Goal: Book appointment/travel/reservation

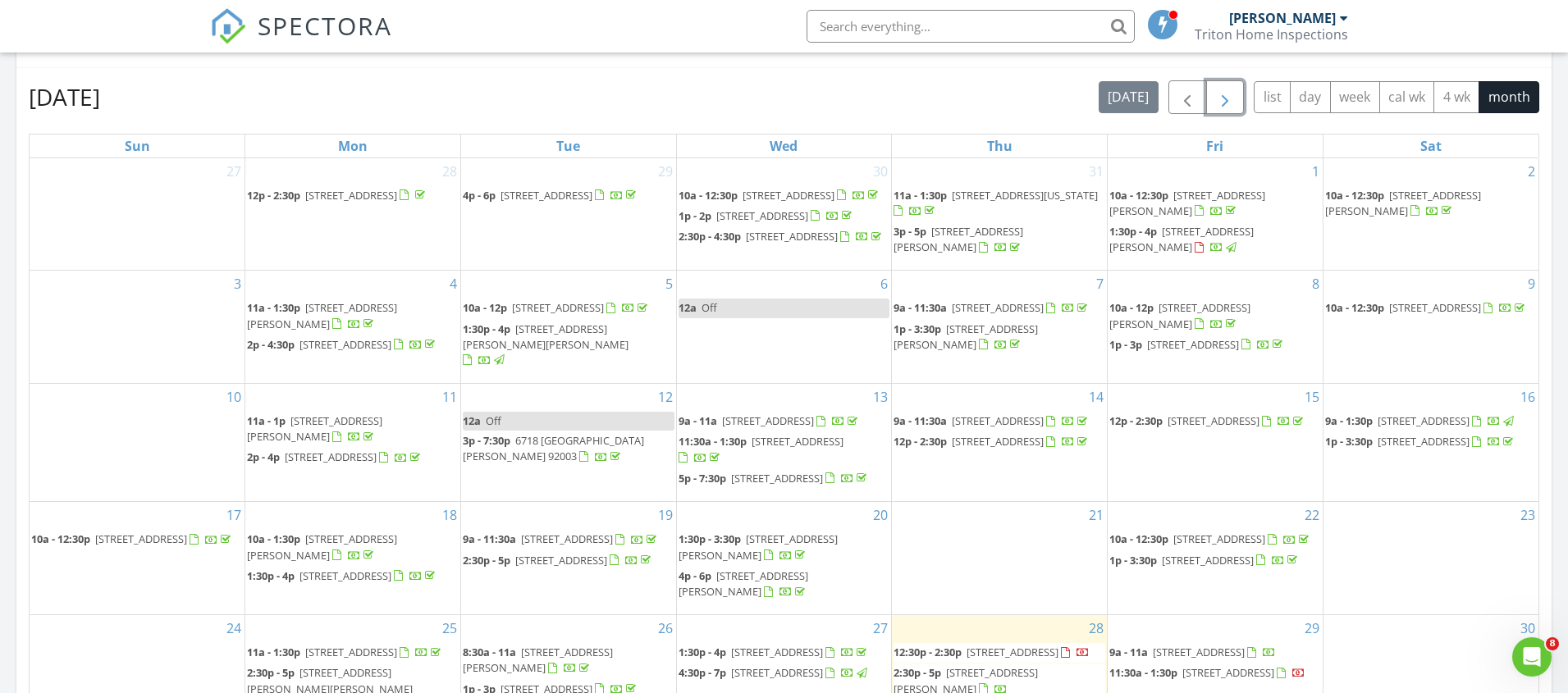
click at [1221, 96] on span "button" at bounding box center [1225, 98] width 20 height 20
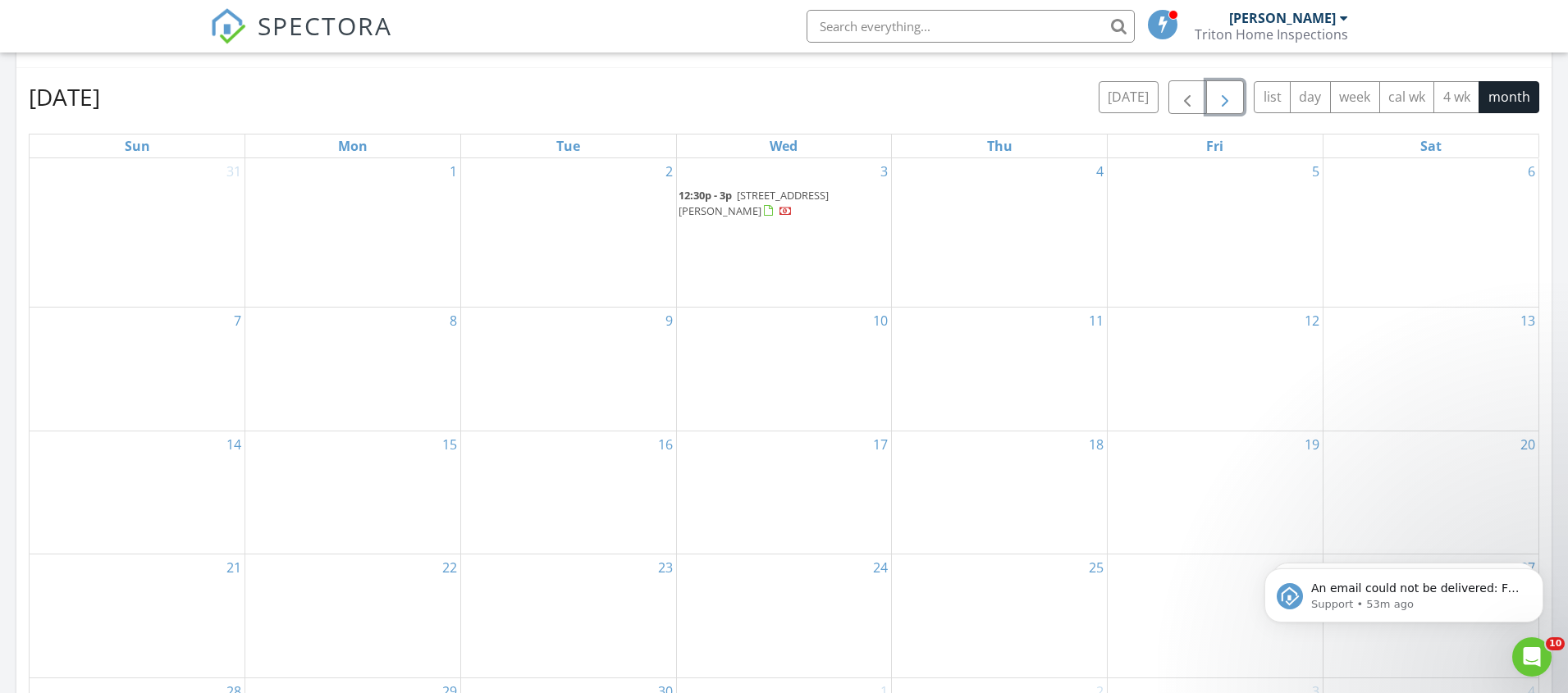
click at [389, 346] on div "8" at bounding box center [352, 368] width 215 height 123
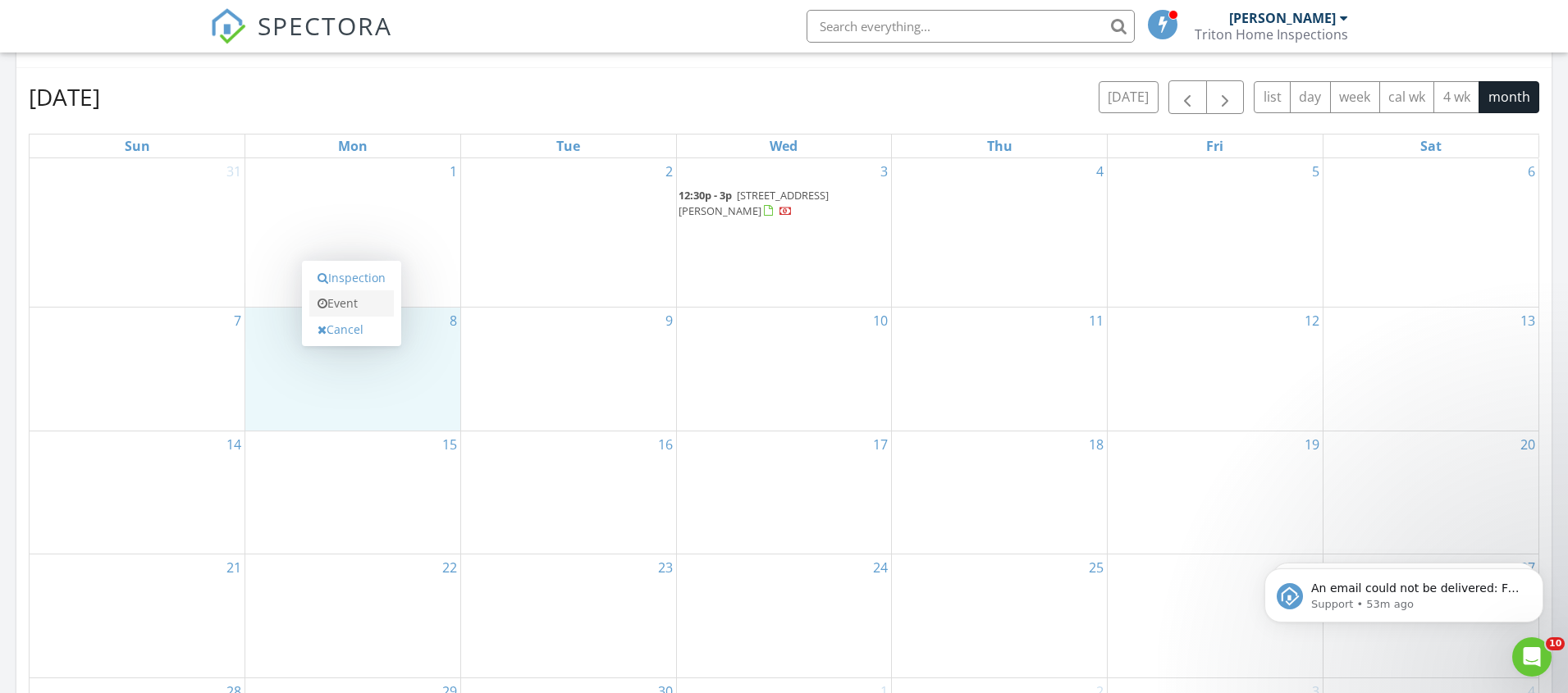
click at [369, 297] on link "Event" at bounding box center [351, 303] width 84 height 27
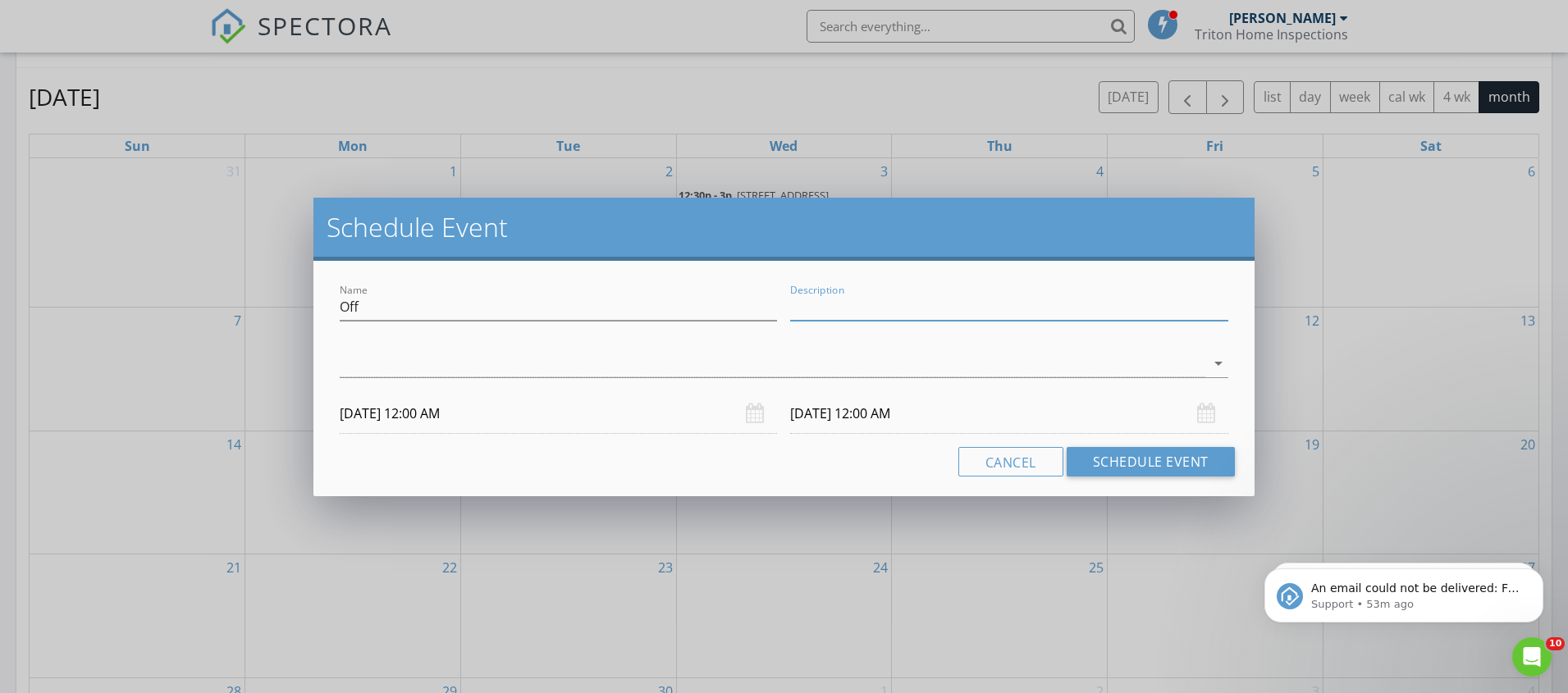
click at [843, 304] on input "Description" at bounding box center [1009, 307] width 437 height 27
type input "Surf"
click at [533, 368] on div at bounding box center [772, 364] width 865 height 27
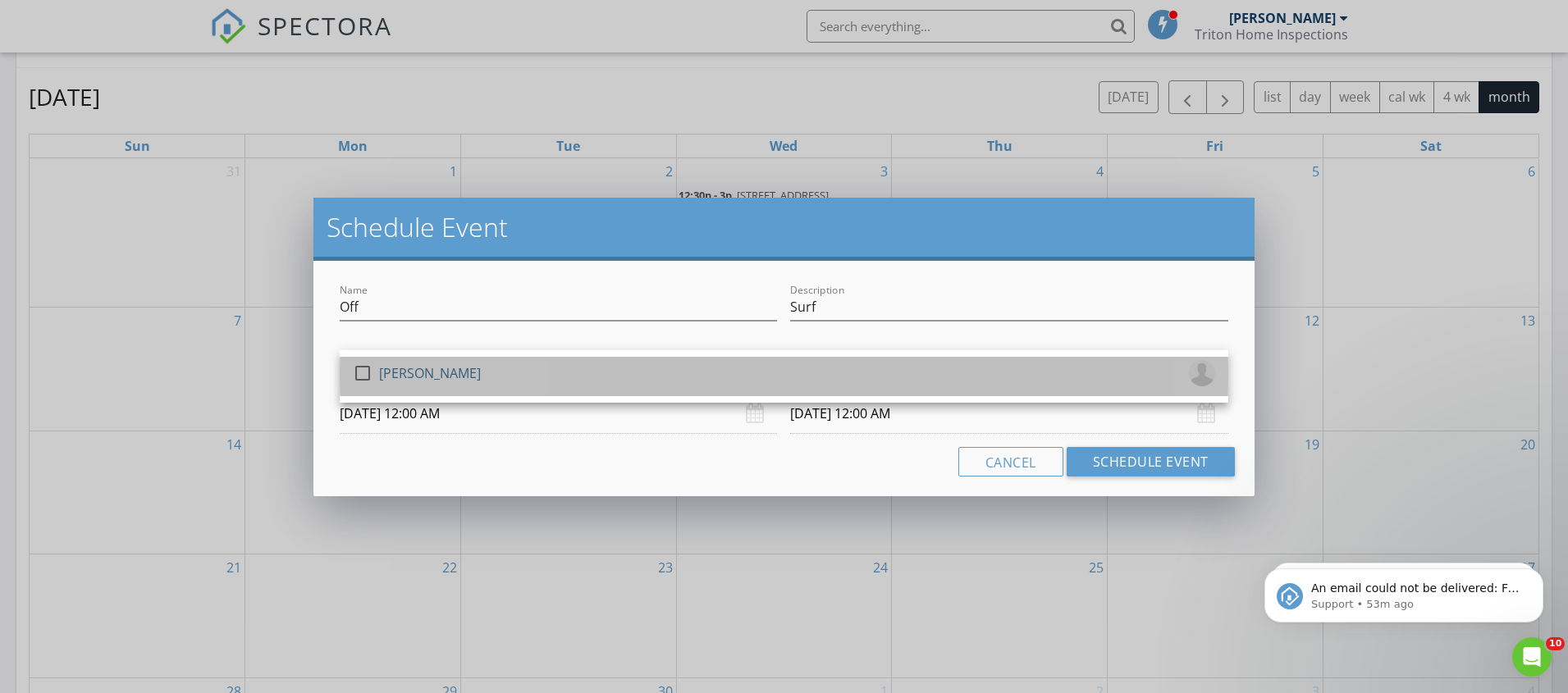
click at [513, 370] on div "check_box_outline_blank Kenneth Stoermer" at bounding box center [784, 377] width 863 height 33
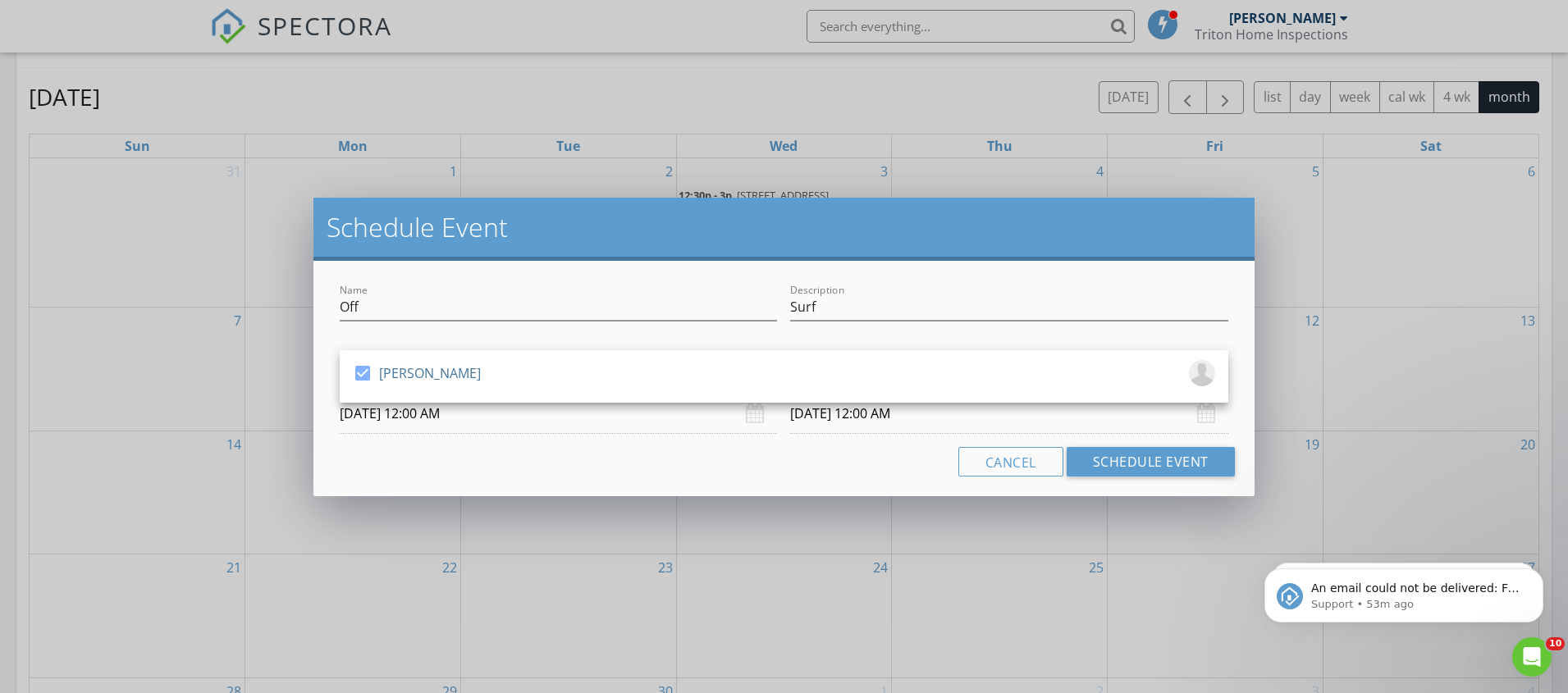
click at [526, 438] on div "Name Off Description Surf check_box Kenneth Stoermer Kenneth Stoermer arrow_dro…" at bounding box center [784, 378] width 941 height 235
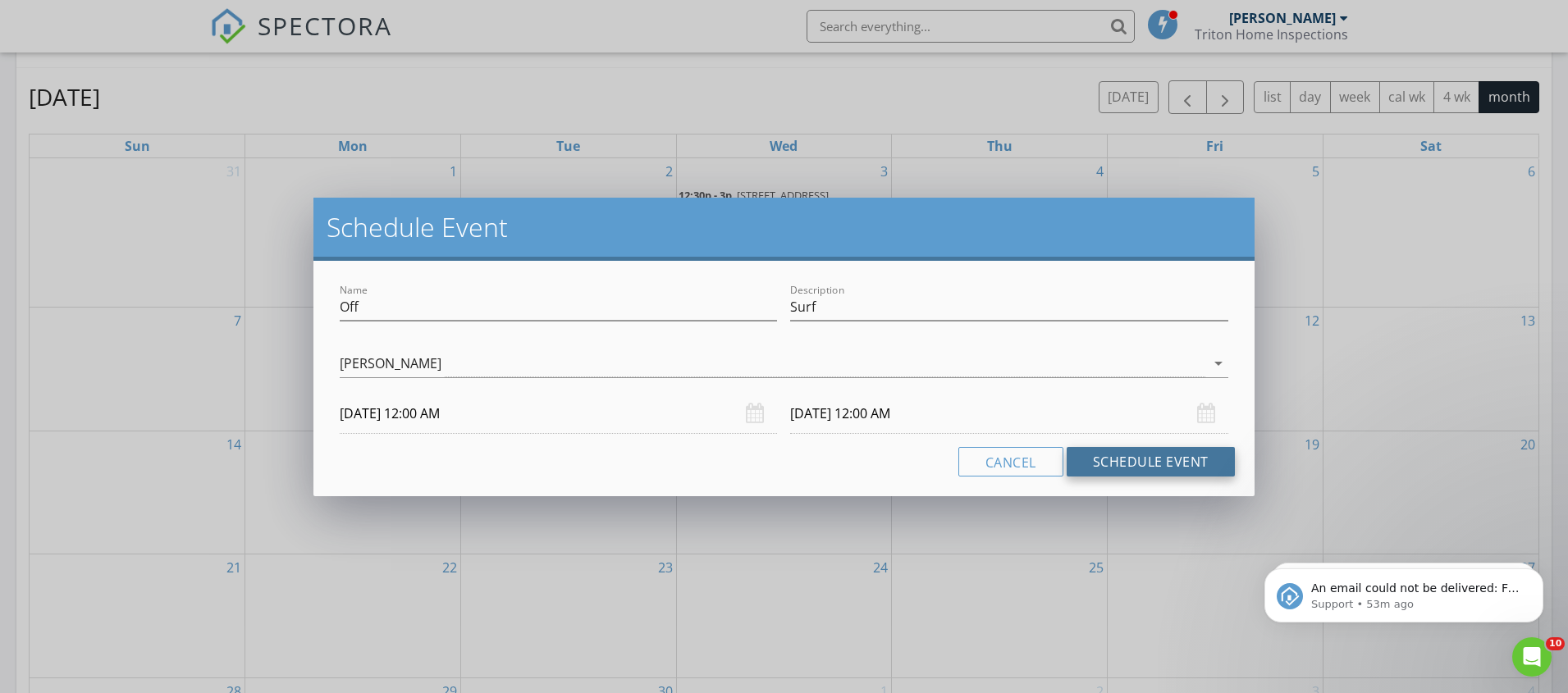
click at [1146, 463] on button "Schedule Event" at bounding box center [1151, 462] width 168 height 29
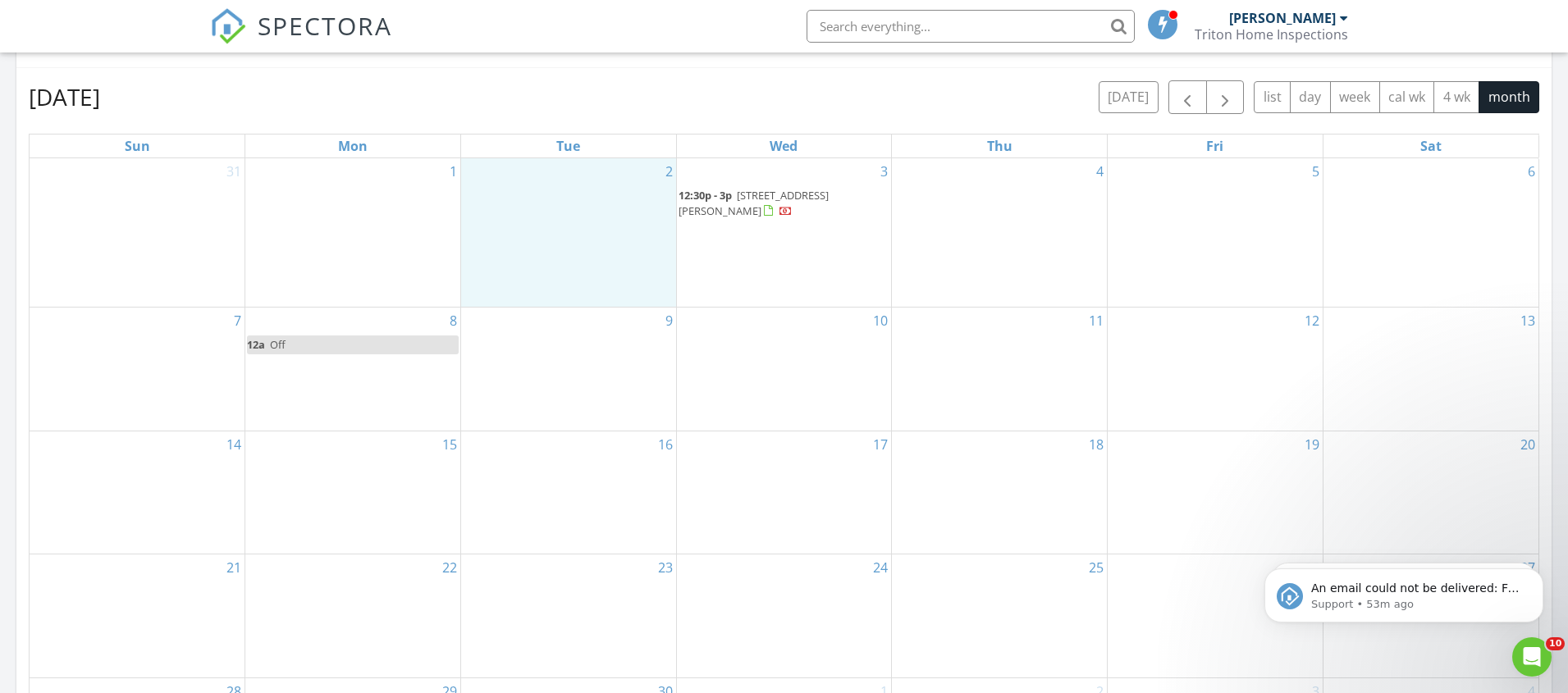
click at [537, 209] on div "2" at bounding box center [568, 232] width 215 height 149
click at [571, 165] on link "Event" at bounding box center [567, 167] width 84 height 27
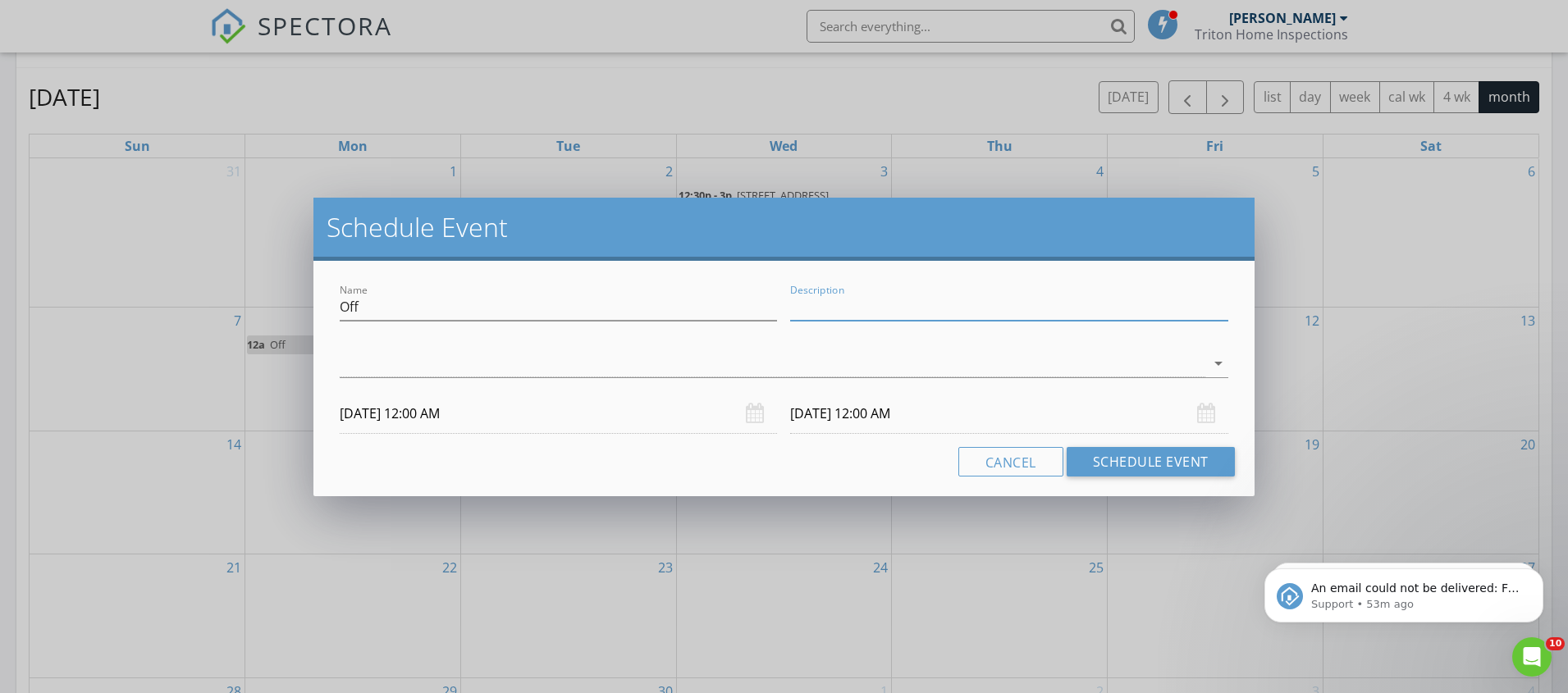
click at [822, 312] on input "Description" at bounding box center [1009, 307] width 437 height 27
type input "Surf"
click at [665, 368] on div at bounding box center [772, 364] width 865 height 27
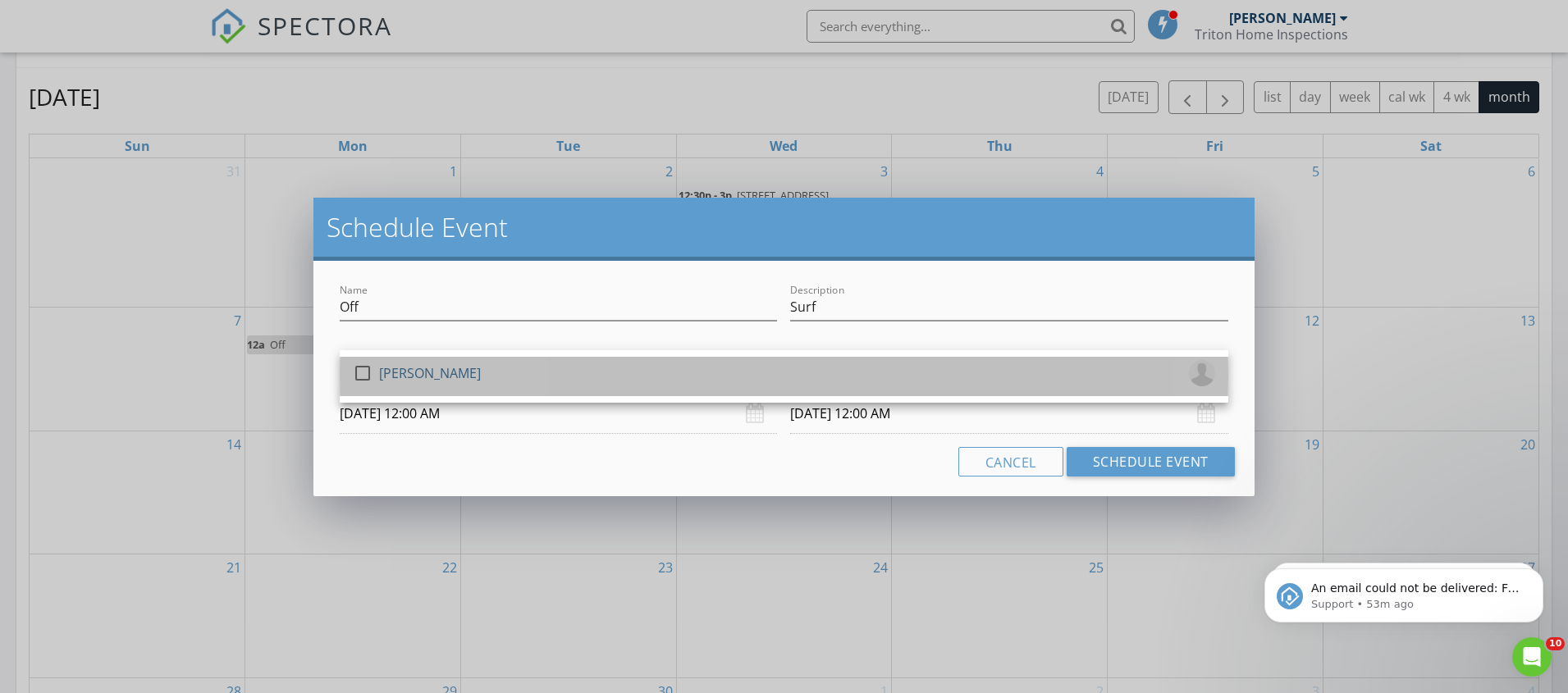
click at [495, 381] on div "check_box_outline_blank Kenneth Stoermer" at bounding box center [784, 377] width 863 height 33
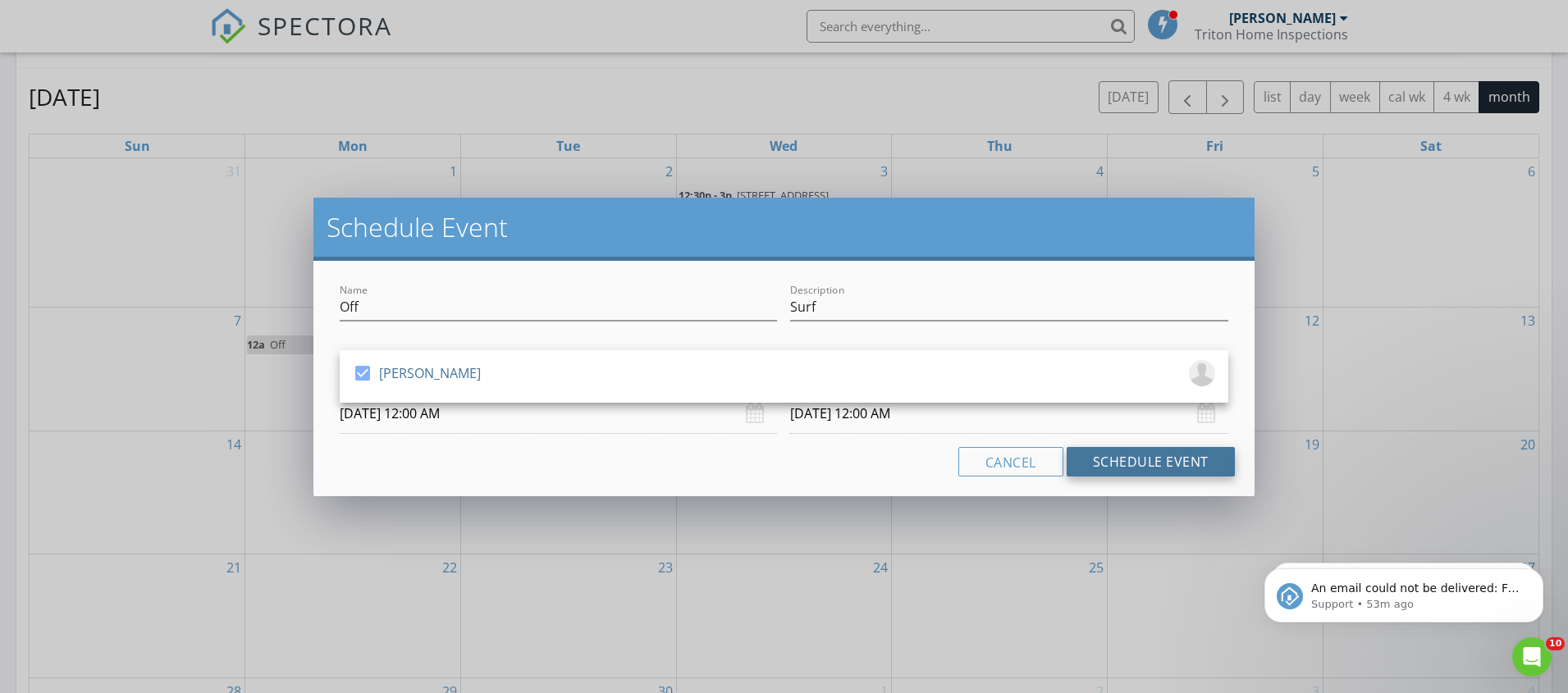
click at [1131, 453] on button "Schedule Event" at bounding box center [1151, 462] width 168 height 29
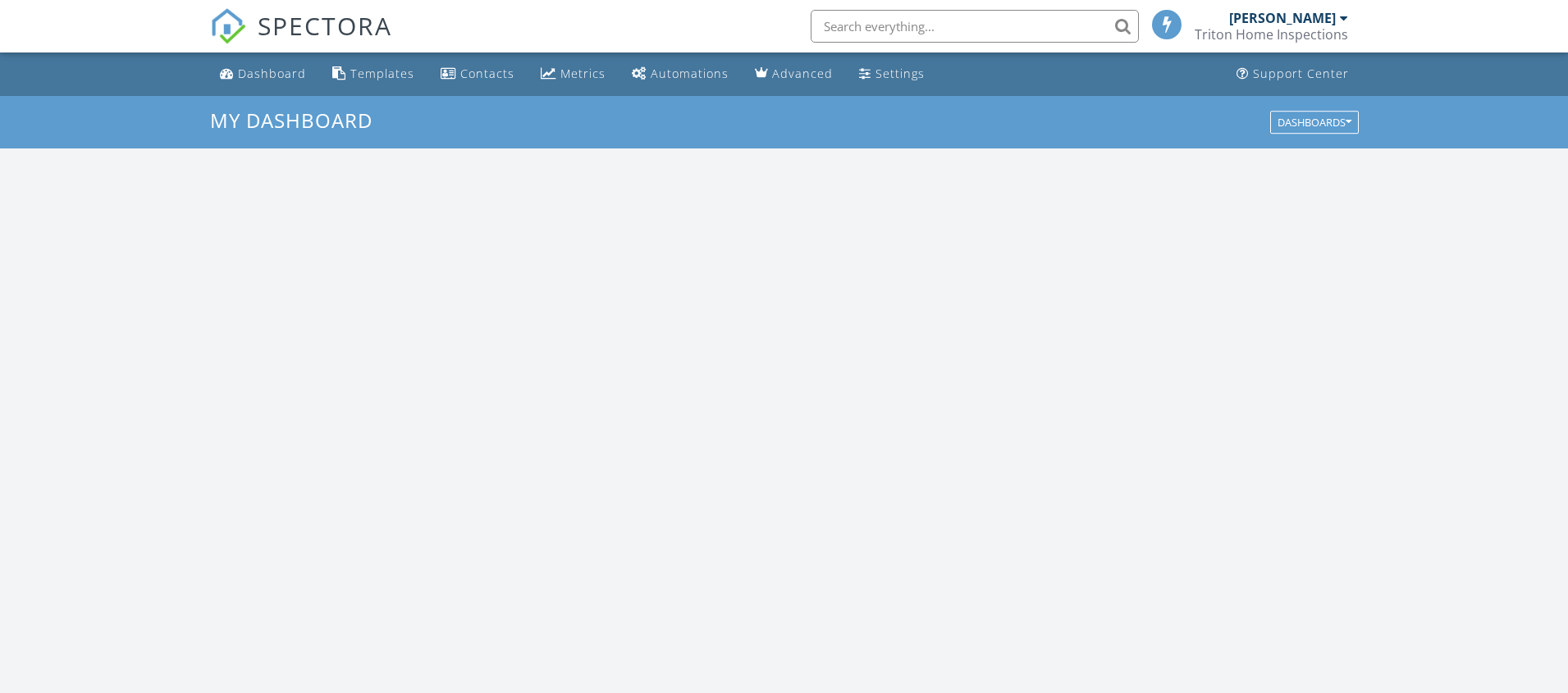
scroll to position [1493, 1569]
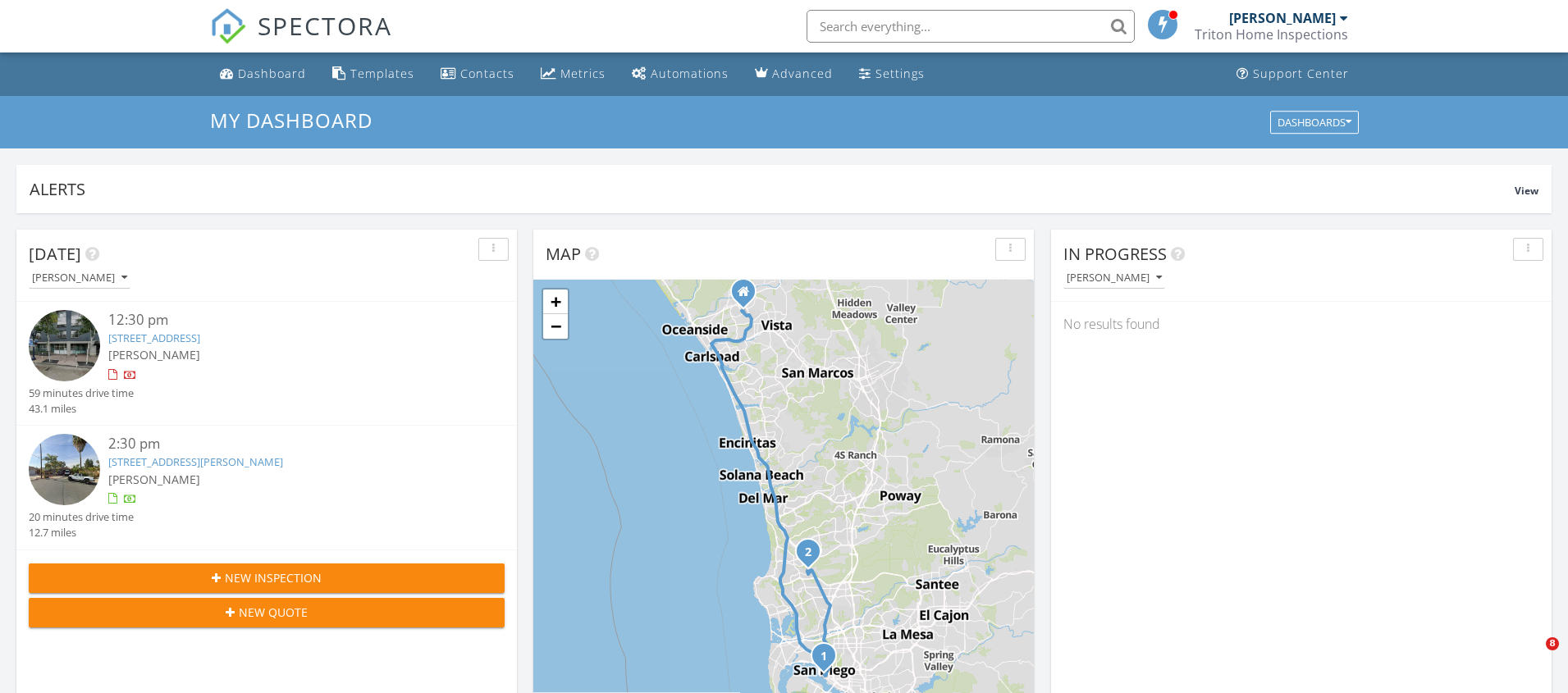
click at [251, 464] on link "[STREET_ADDRESS][PERSON_NAME]" at bounding box center [195, 462] width 175 height 15
